Goal: Information Seeking & Learning: Learn about a topic

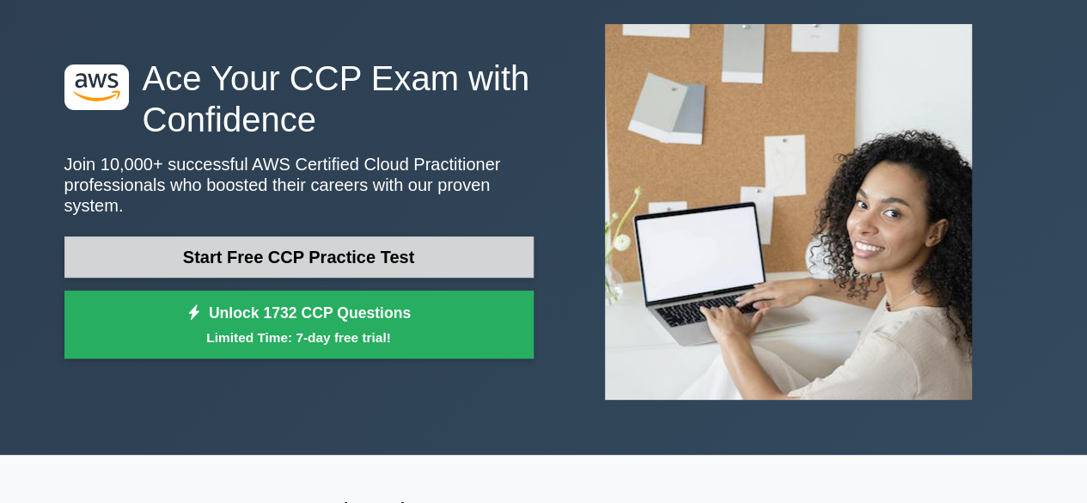
click at [139, 248] on link "Start Free CCP Practice Test" at bounding box center [298, 256] width 469 height 41
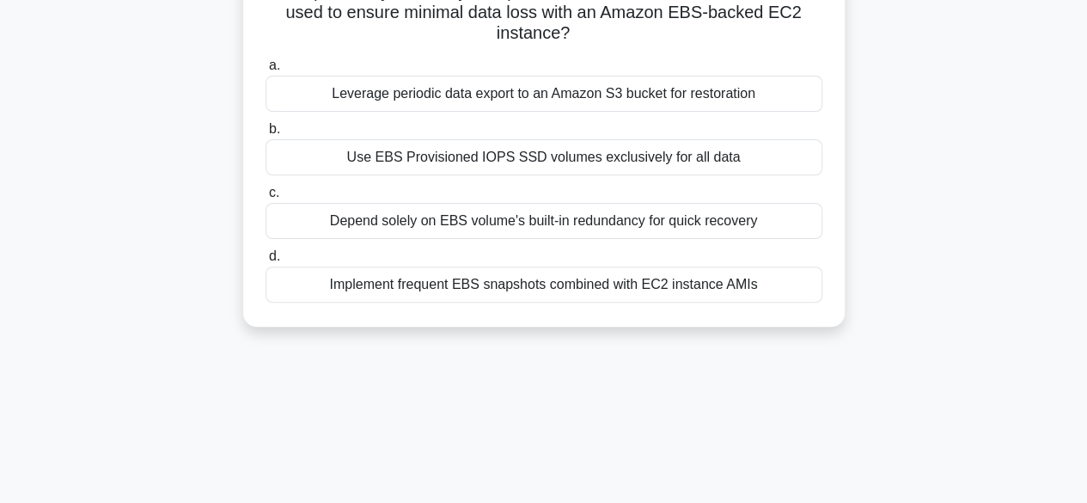
scroll to position [86, 0]
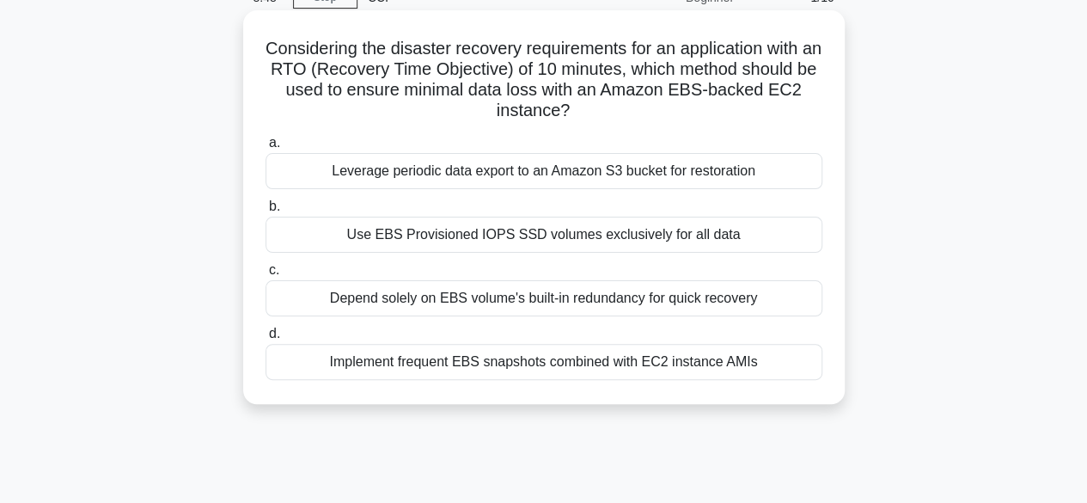
click at [460, 239] on div "Use EBS Provisioned IOPS SSD volumes exclusively for all data" at bounding box center [543, 235] width 557 height 36
click at [265, 212] on input "b. Use EBS Provisioned IOPS SSD volumes exclusively for all data" at bounding box center [265, 206] width 0 height 11
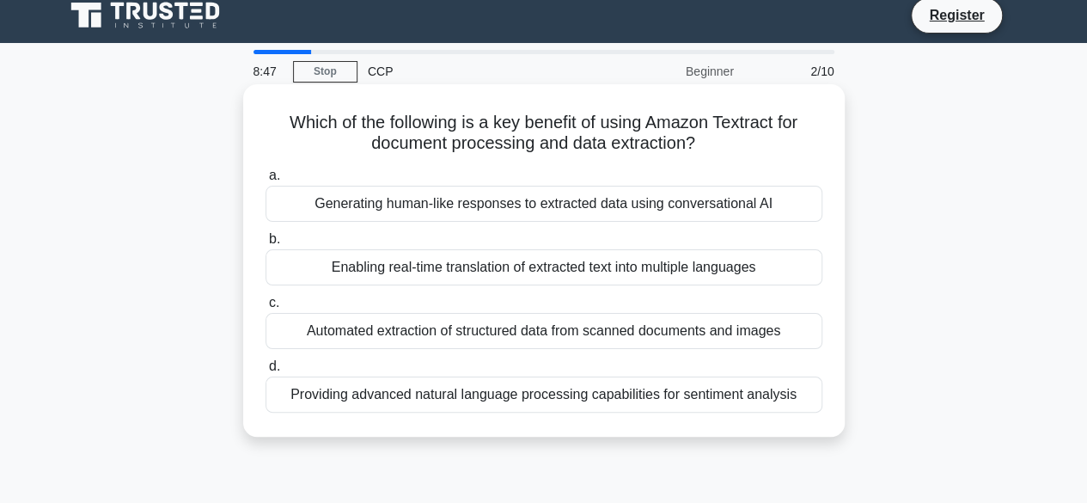
scroll to position [0, 0]
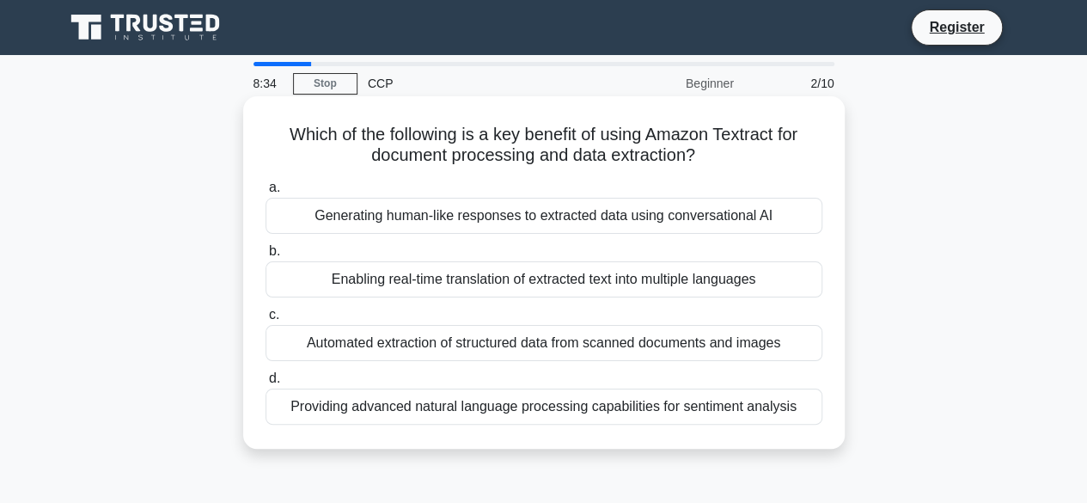
click at [471, 290] on div "Enabling real-time translation of extracted text into multiple languages" at bounding box center [543, 279] width 557 height 36
click at [265, 257] on input "b. Enabling real-time translation of extracted text into multiple languages" at bounding box center [265, 251] width 0 height 11
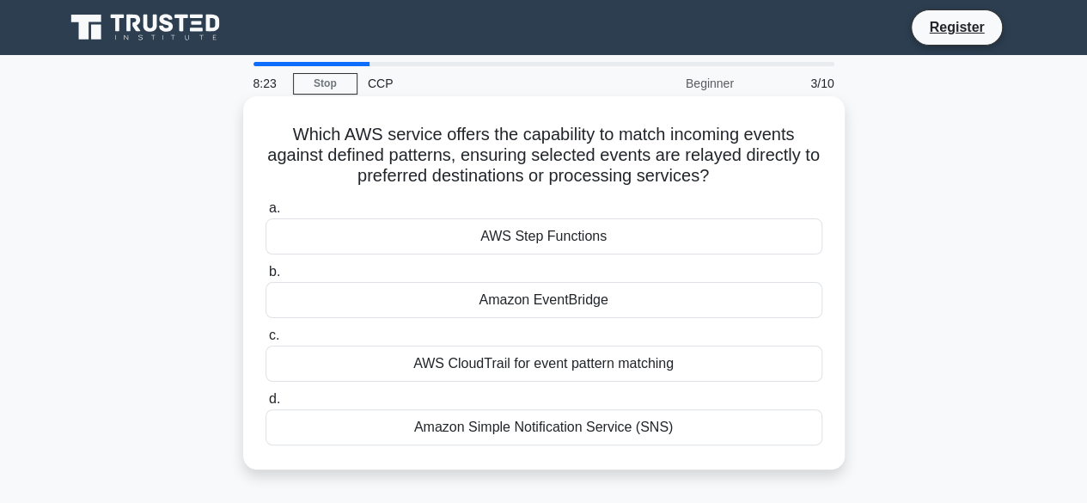
click at [496, 303] on div "Amazon EventBridge" at bounding box center [543, 300] width 557 height 36
click at [265, 278] on input "b. Amazon EventBridge" at bounding box center [265, 271] width 0 height 11
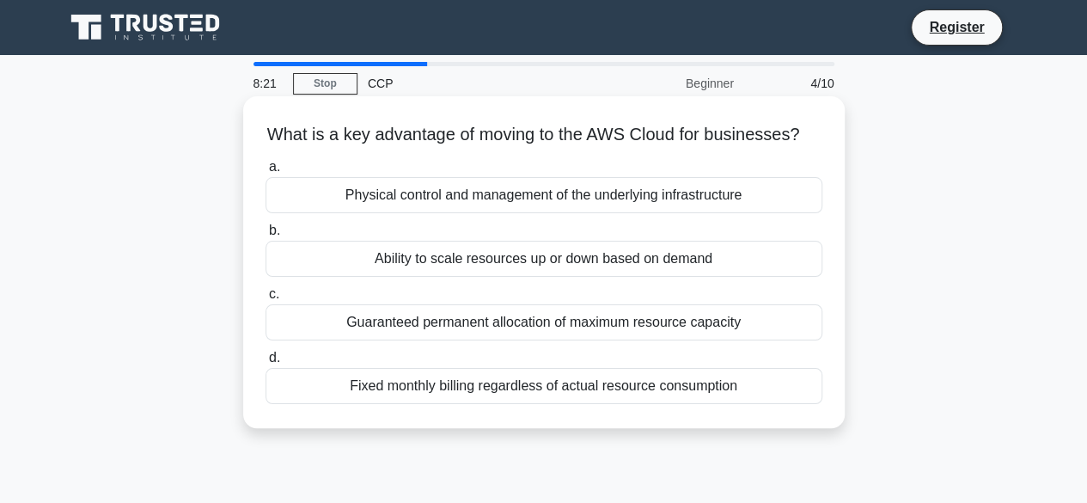
click at [492, 277] on div "Ability to scale resources up or down based on demand" at bounding box center [543, 259] width 557 height 36
click at [265, 236] on input "b. Ability to scale resources up or down based on demand" at bounding box center [265, 230] width 0 height 11
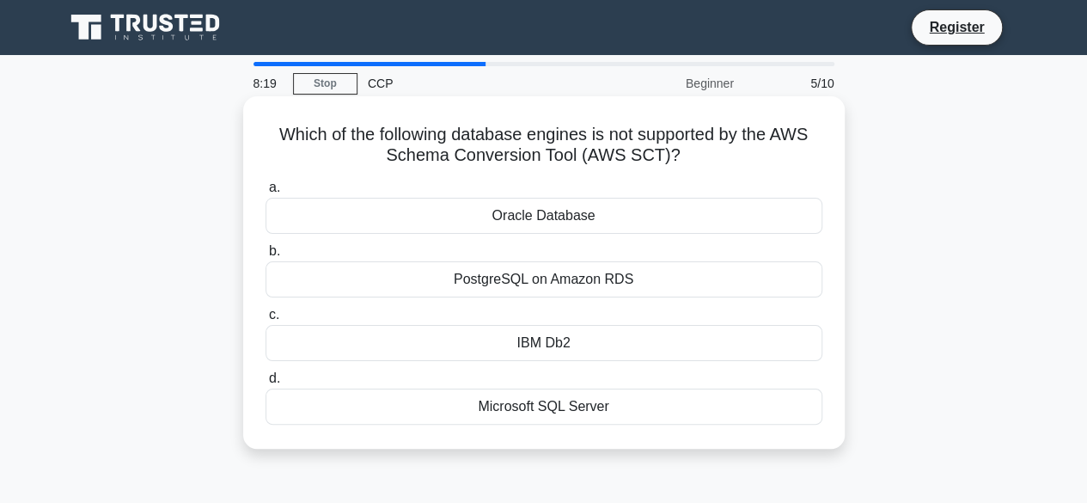
click at [519, 343] on div "IBM Db2" at bounding box center [543, 343] width 557 height 36
click at [265, 320] on input "c. IBM Db2" at bounding box center [265, 314] width 0 height 11
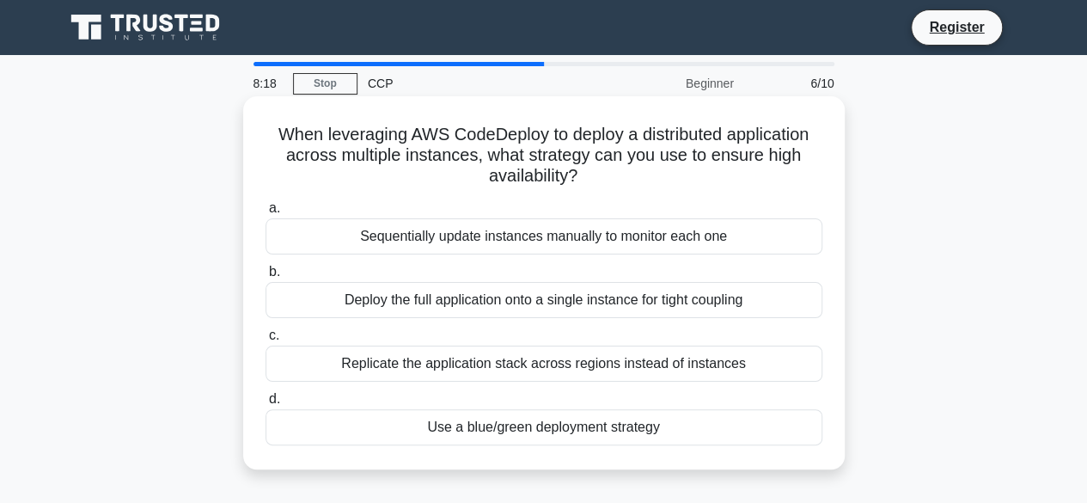
click at [513, 308] on div "Deploy the full application onto a single instance for tight coupling" at bounding box center [543, 300] width 557 height 36
click at [265, 278] on input "b. Deploy the full application onto a single instance for tight coupling" at bounding box center [265, 271] width 0 height 11
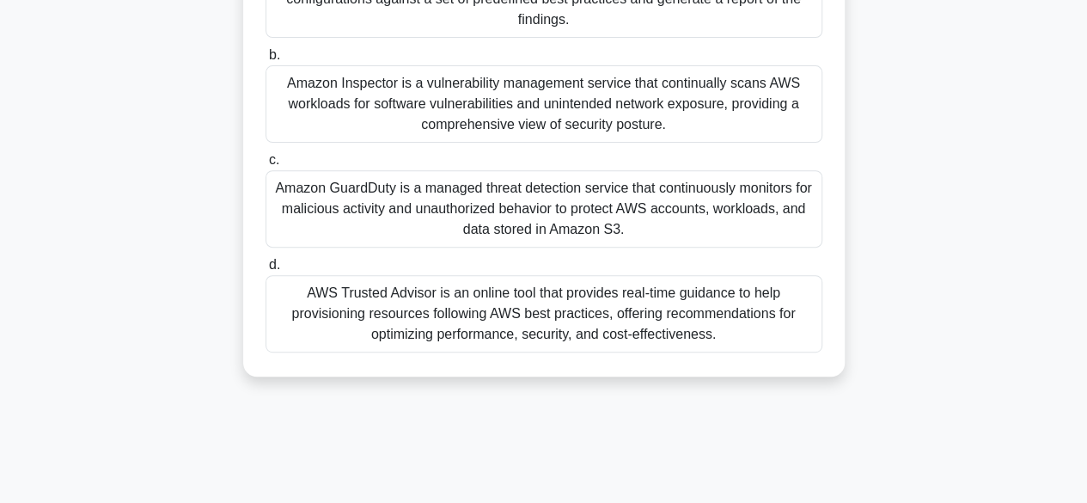
click at [500, 332] on div "AWS Trusted Advisor is an online tool that provides real-time guidance to help …" at bounding box center [543, 313] width 557 height 77
click at [265, 271] on input "d. AWS Trusted Advisor is an online tool that provides real-time guidance to he…" at bounding box center [265, 264] width 0 height 11
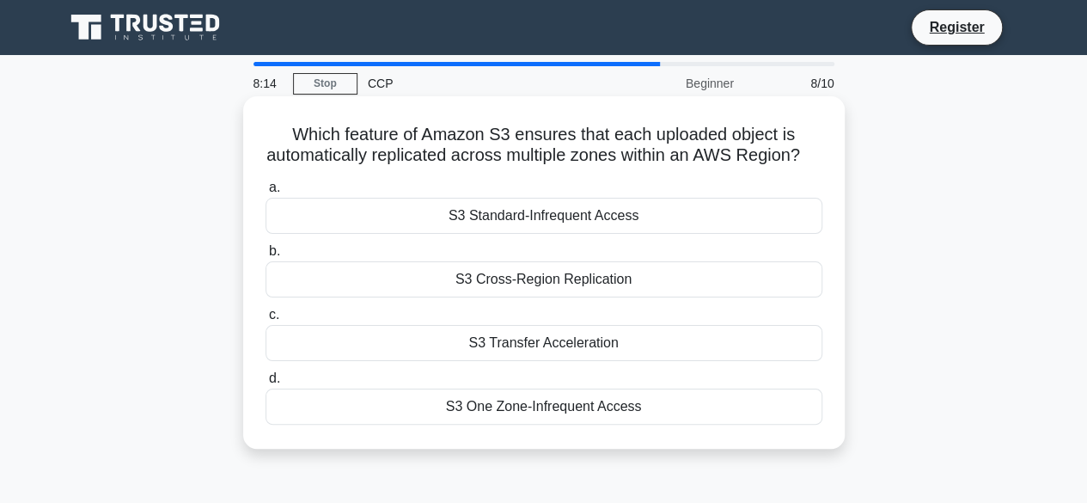
click at [490, 234] on div "S3 Standard-Infrequent Access" at bounding box center [543, 216] width 557 height 36
click at [265, 193] on input "a. S3 Standard-Infrequent Access" at bounding box center [265, 187] width 0 height 11
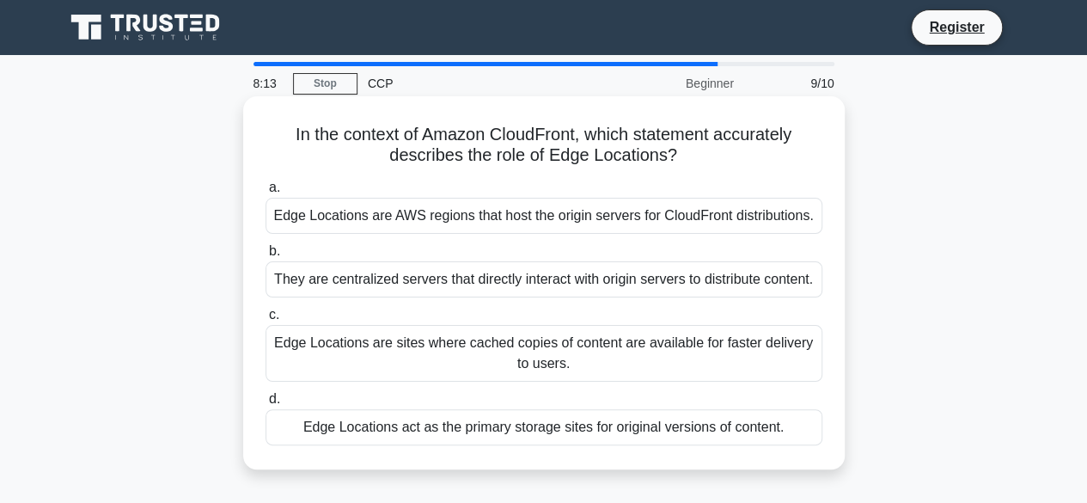
click at [466, 340] on div "Edge Locations are sites where cached copies of content are available for faste…" at bounding box center [543, 353] width 557 height 57
click at [265, 320] on input "c. Edge Locations are sites where cached copies of content are available for fa…" at bounding box center [265, 314] width 0 height 11
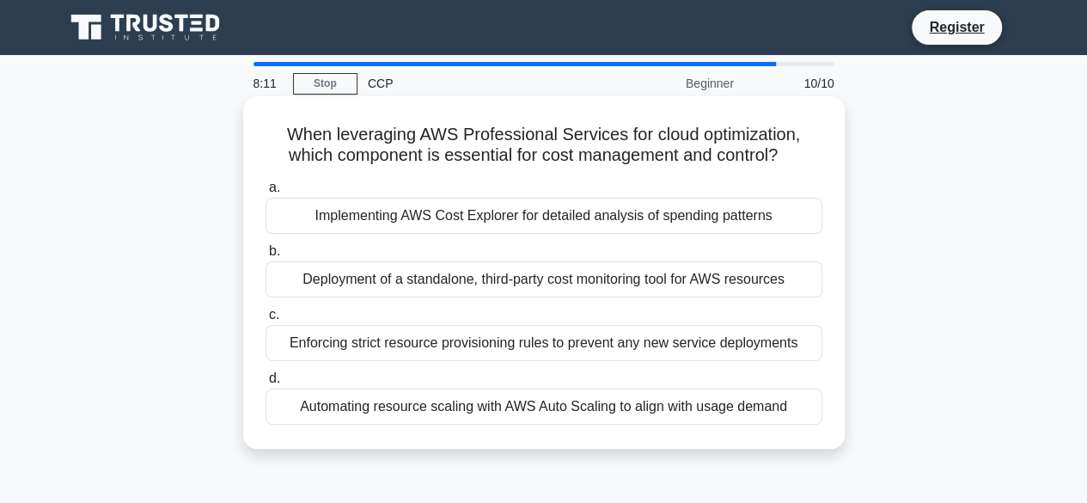
click at [461, 406] on div "Automating resource scaling with AWS Auto Scaling to align with usage demand" at bounding box center [543, 406] width 557 height 36
click at [265, 384] on input "d. Automating resource scaling with AWS Auto Scaling to align with usage demand" at bounding box center [265, 378] width 0 height 11
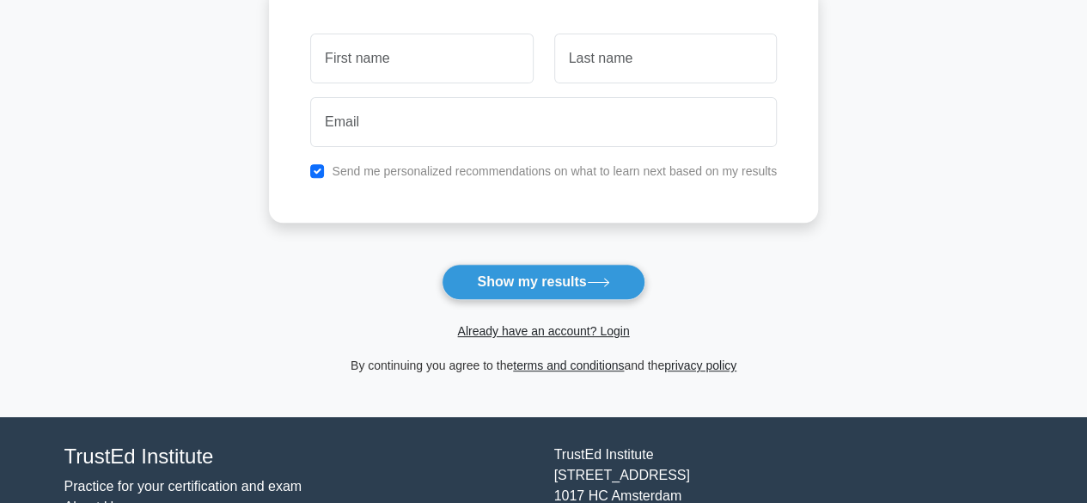
scroll to position [258, 0]
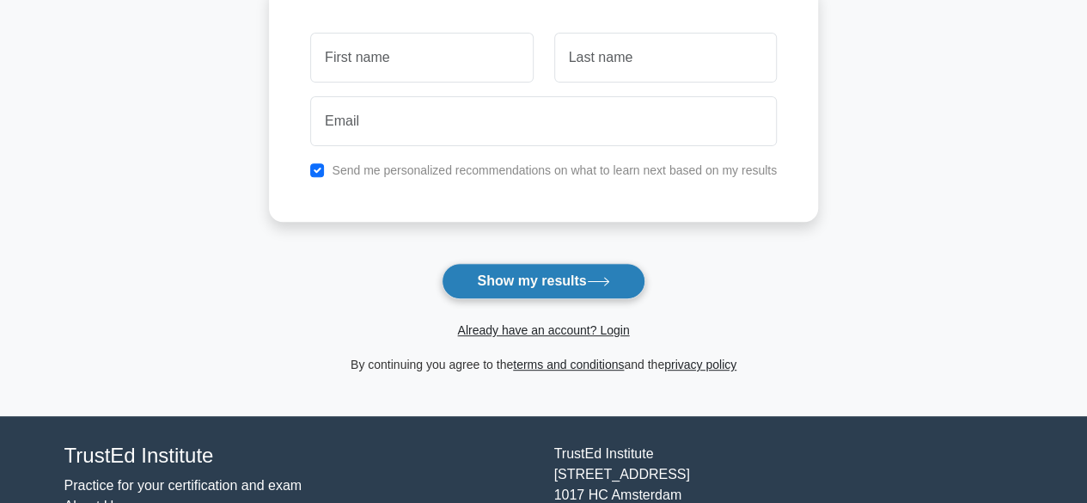
click at [495, 287] on button "Show my results" at bounding box center [543, 281] width 203 height 36
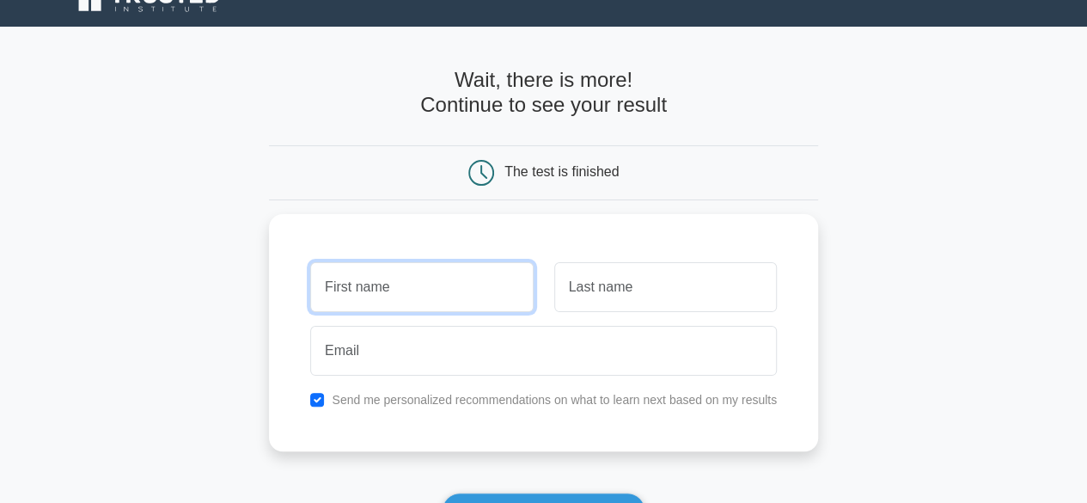
scroll to position [0, 0]
